Goal: Transaction & Acquisition: Purchase product/service

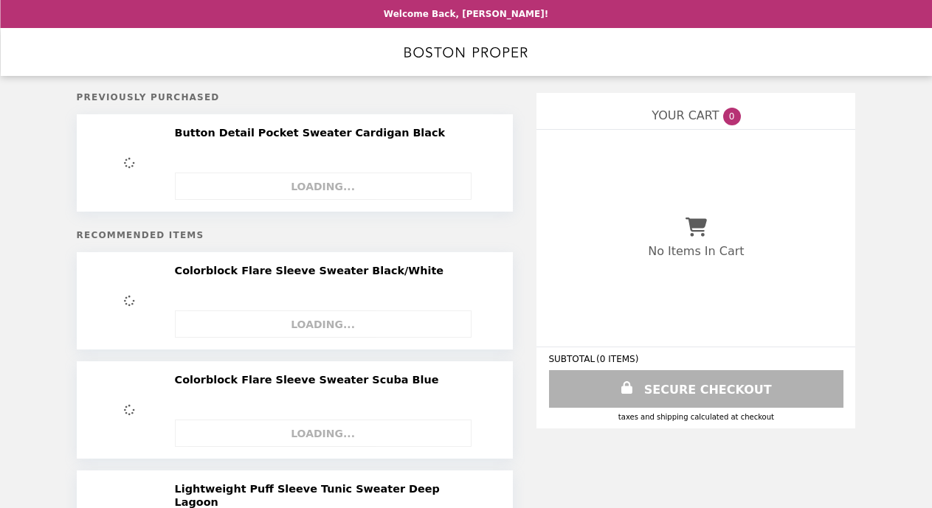
select select "**********"
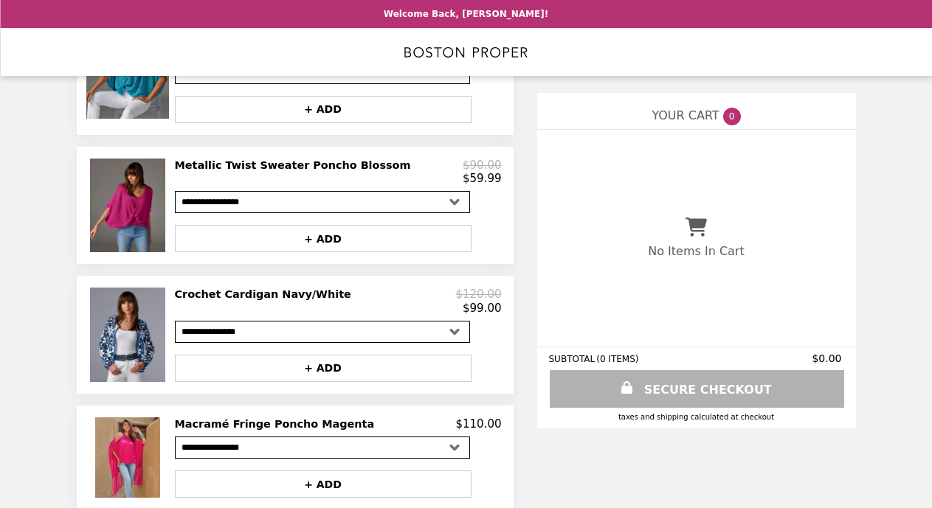
scroll to position [797, 0]
